Goal: Find specific page/section: Find specific page/section

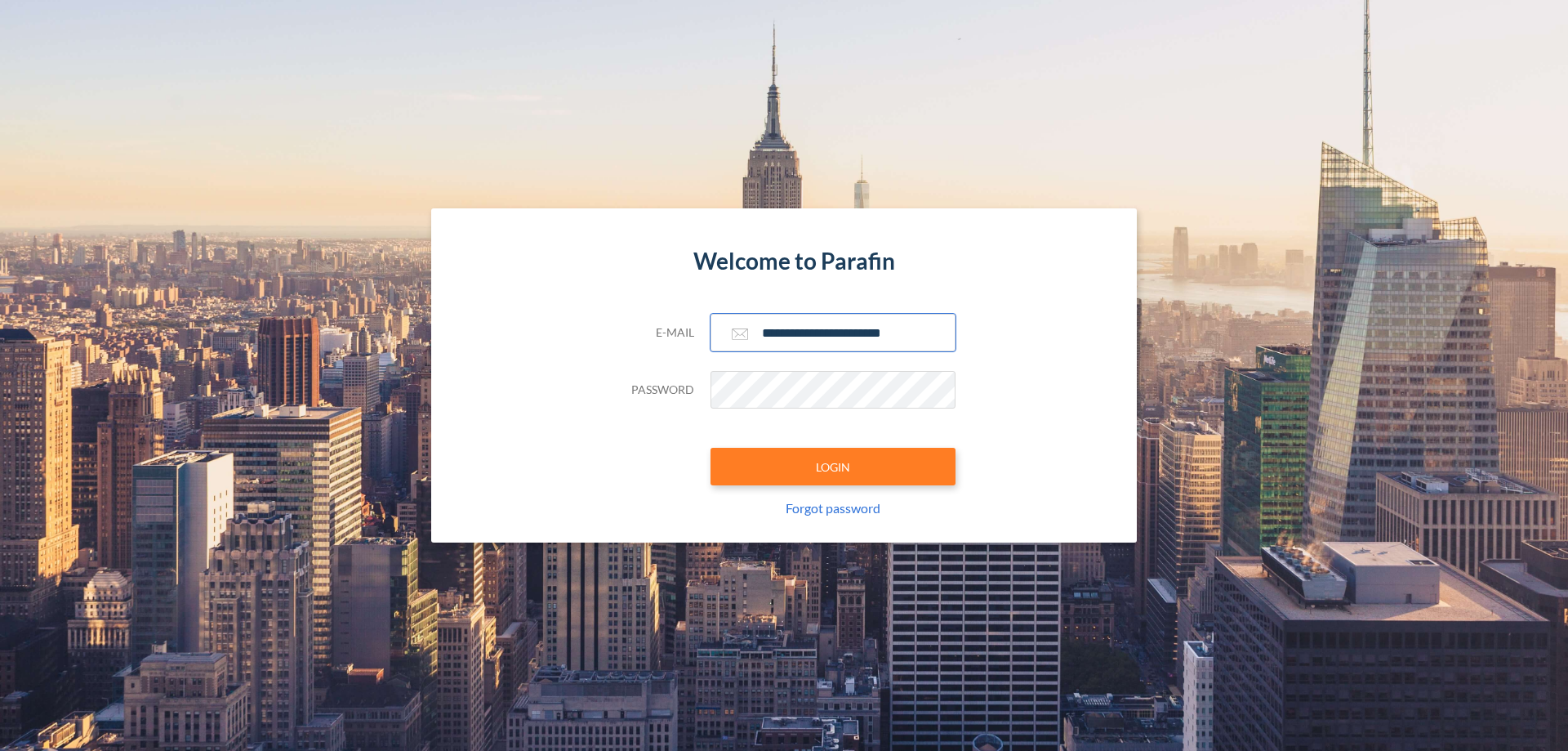
type input "**********"
click at [833, 466] on button "LOGIN" at bounding box center [832, 466] width 245 height 37
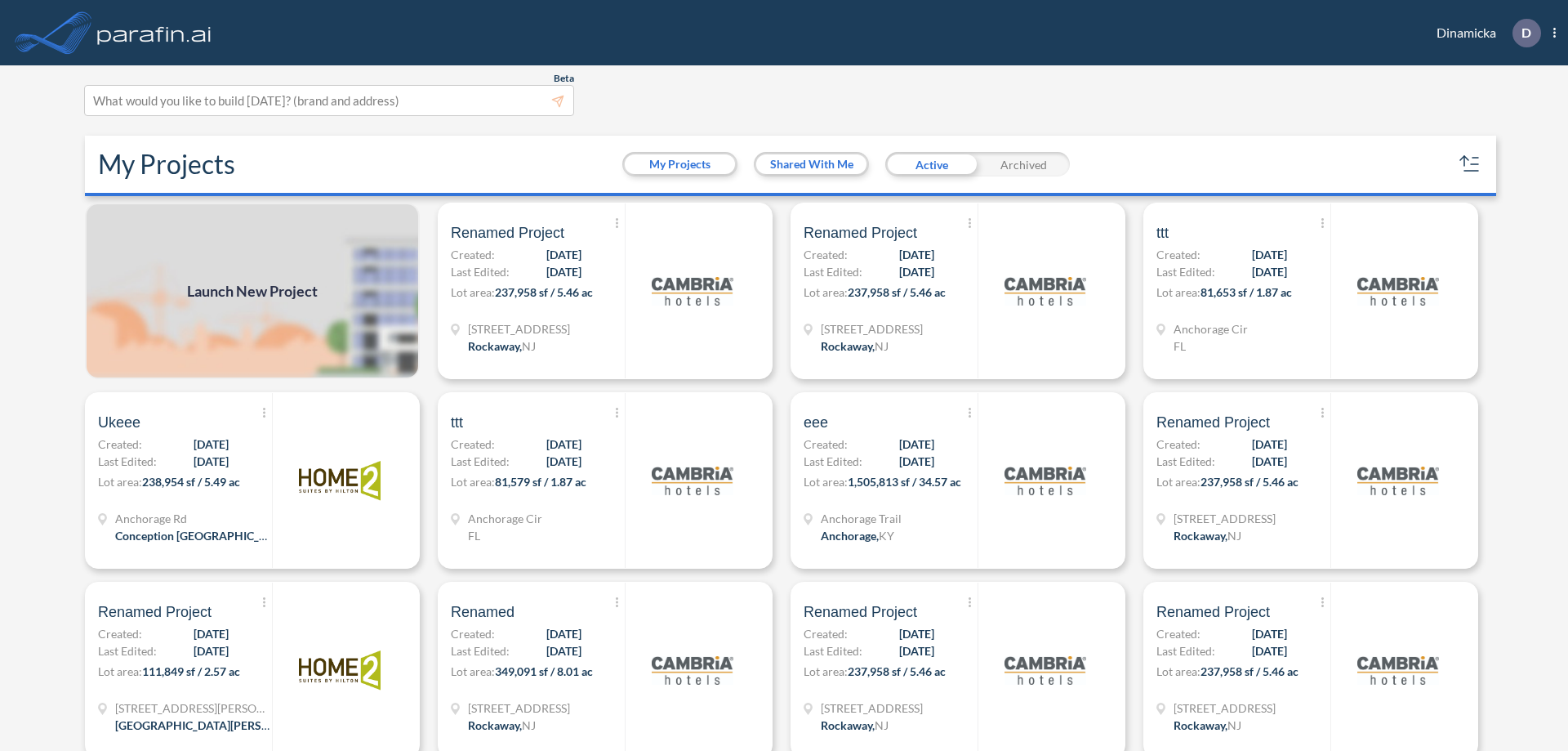
scroll to position [4, 0]
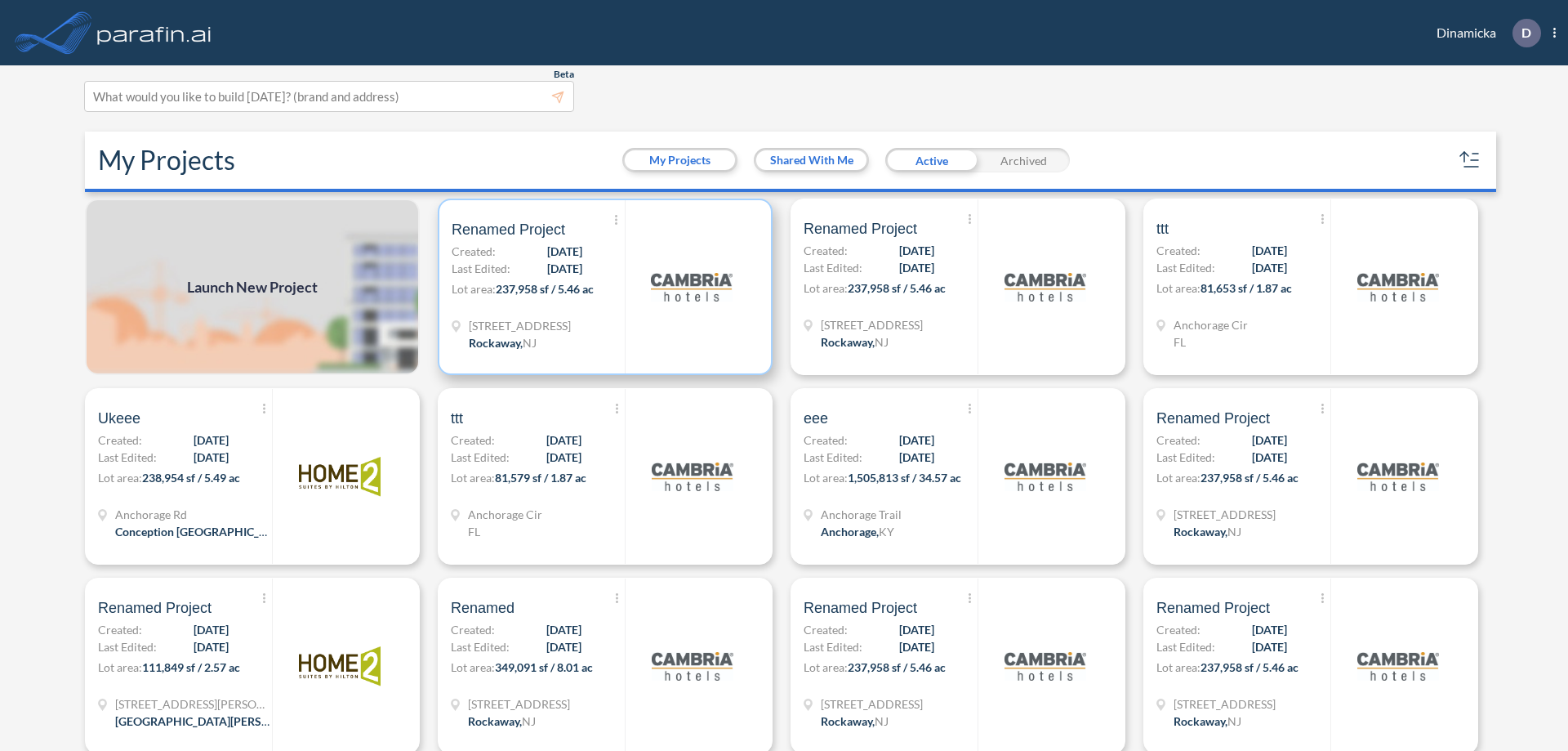
click at [602, 287] on p "Lot area: 237,958 sf / 5.46 ac" at bounding box center [538, 292] width 174 height 24
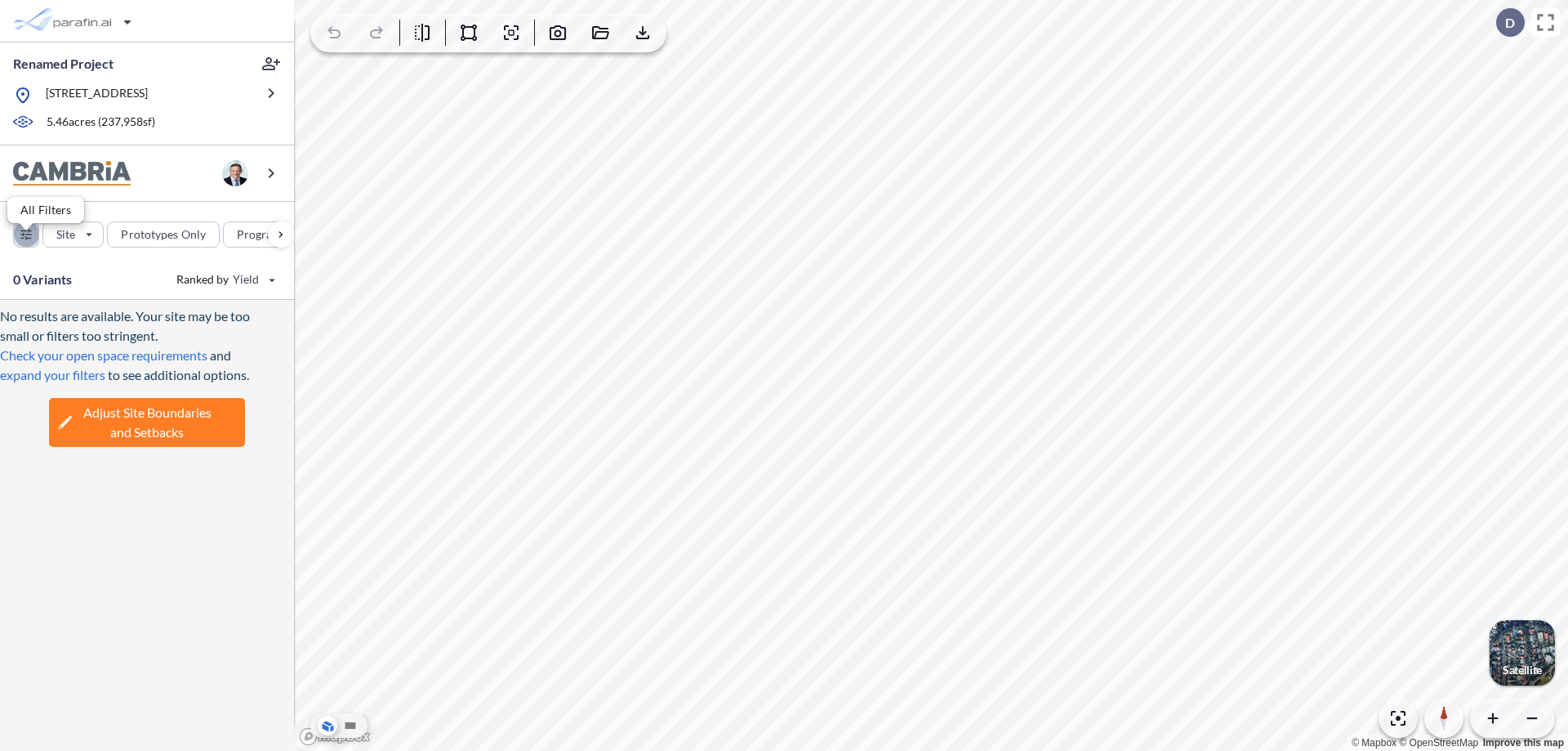
click at [26, 246] on div "button" at bounding box center [26, 235] width 25 height 25
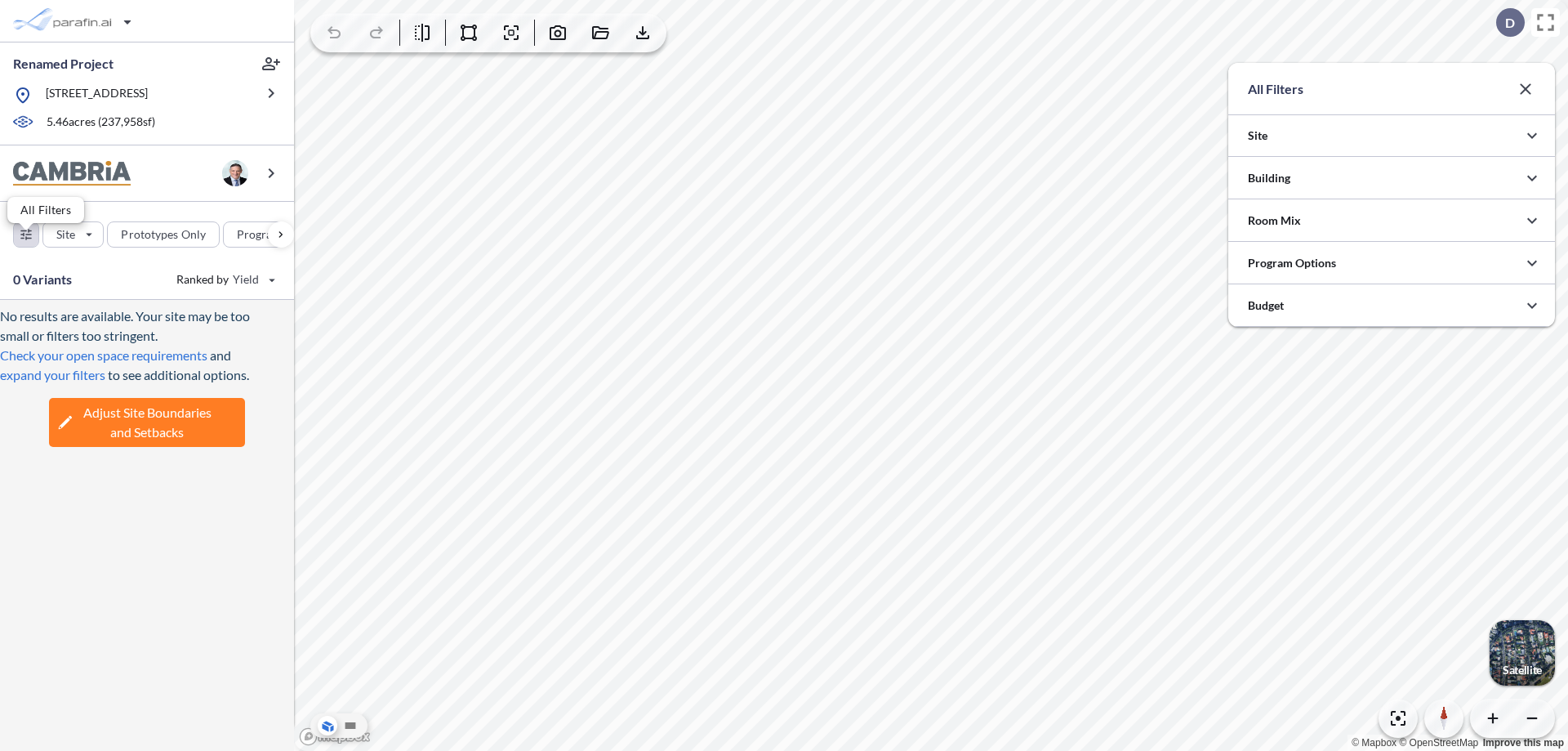
scroll to position [816830, 816410]
click at [1533, 178] on icon "button" at bounding box center [1532, 177] width 19 height 19
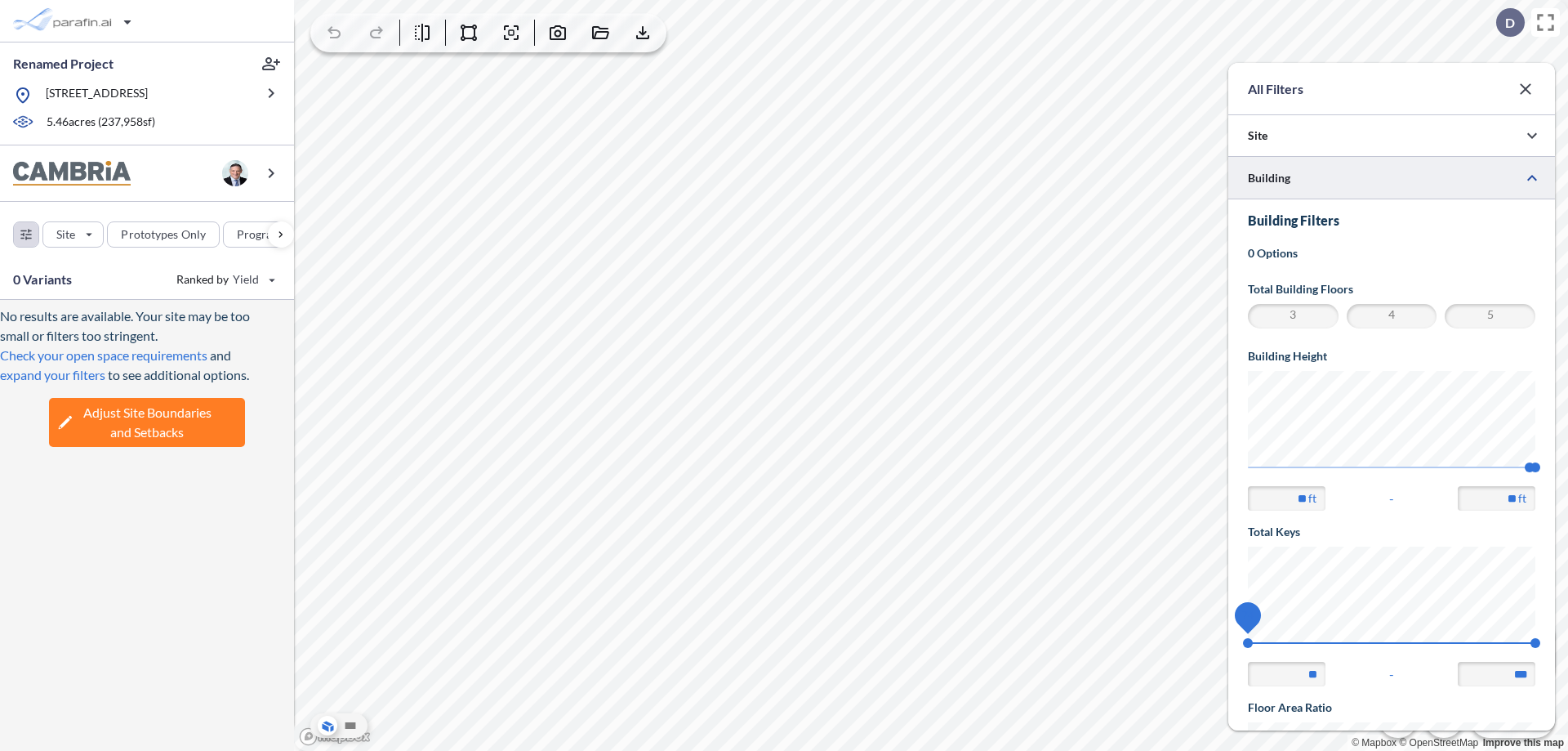
scroll to position [284, 0]
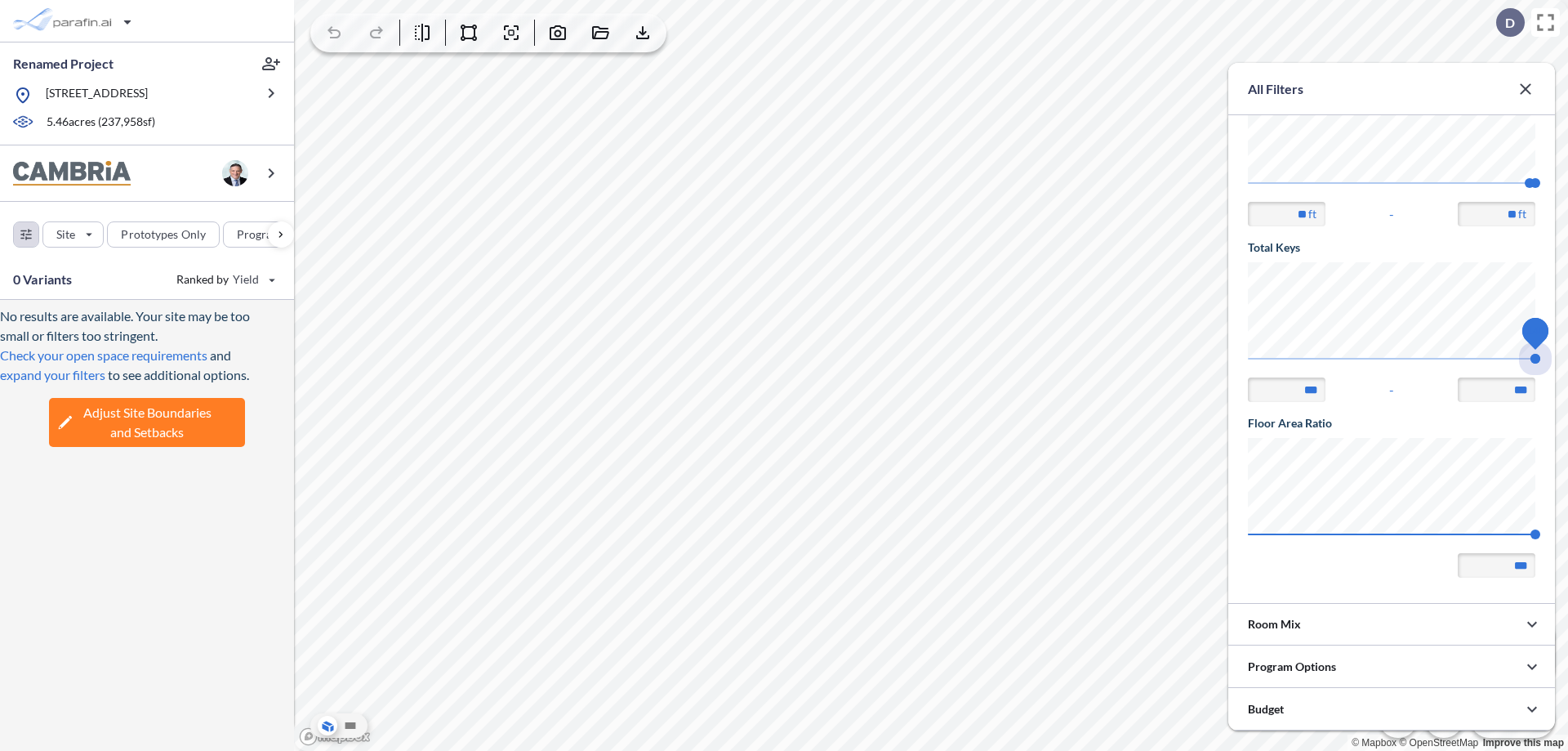
drag, startPoint x: 1248, startPoint y: 359, endPoint x: 1535, endPoint y: 359, distance: 287.0
click at [1535, 359] on span "140 140" at bounding box center [1392, 364] width 288 height 12
type input "***"
